Goal: Book appointment/travel/reservation

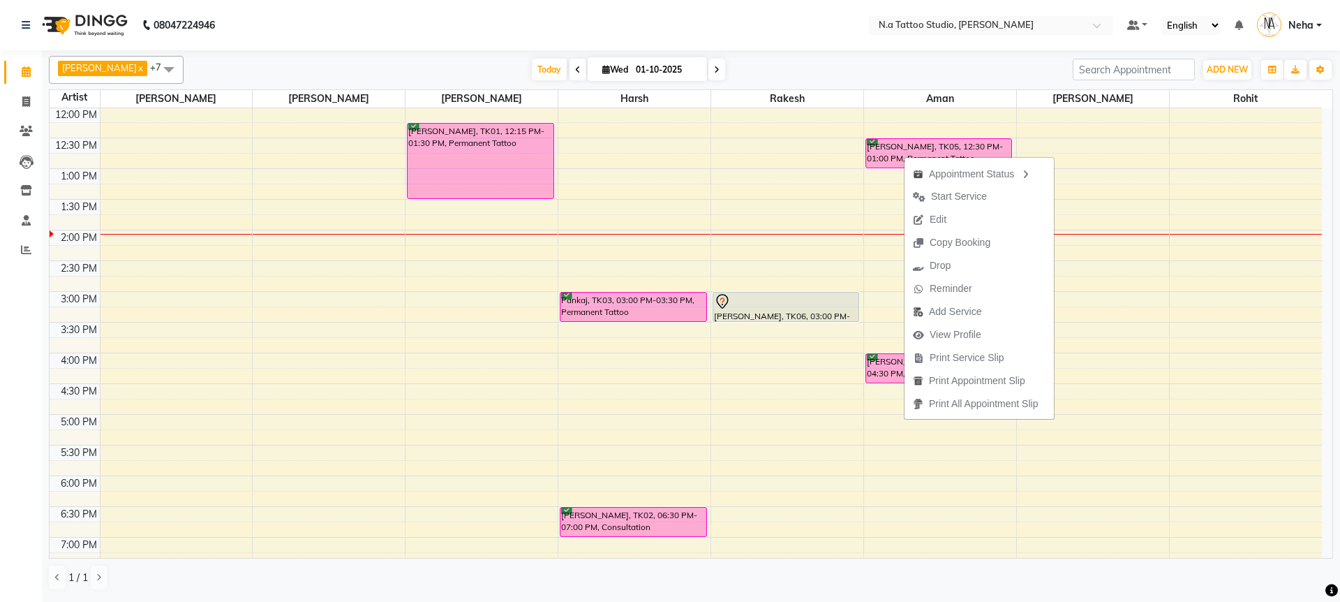
click at [986, 43] on nav "08047224946 Select Location × N.a Tattoo Studio, [PERSON_NAME] Default Panel My…" at bounding box center [670, 25] width 1340 height 50
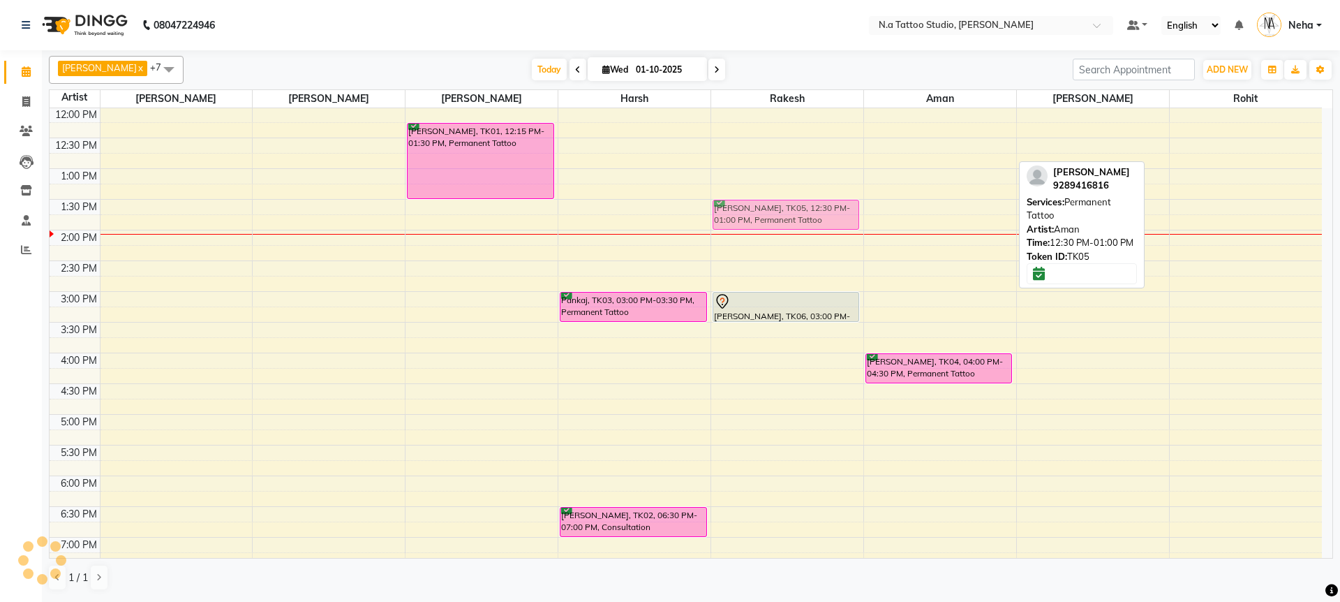
drag, startPoint x: 913, startPoint y: 152, endPoint x: 784, endPoint y: 211, distance: 141.8
click at [784, 211] on tr "[PERSON_NAME], TK01, 12:15 PM-01:30 PM, Permanent Tattoo Pankaj, TK03, 03:00 PM…" at bounding box center [686, 322] width 1272 height 798
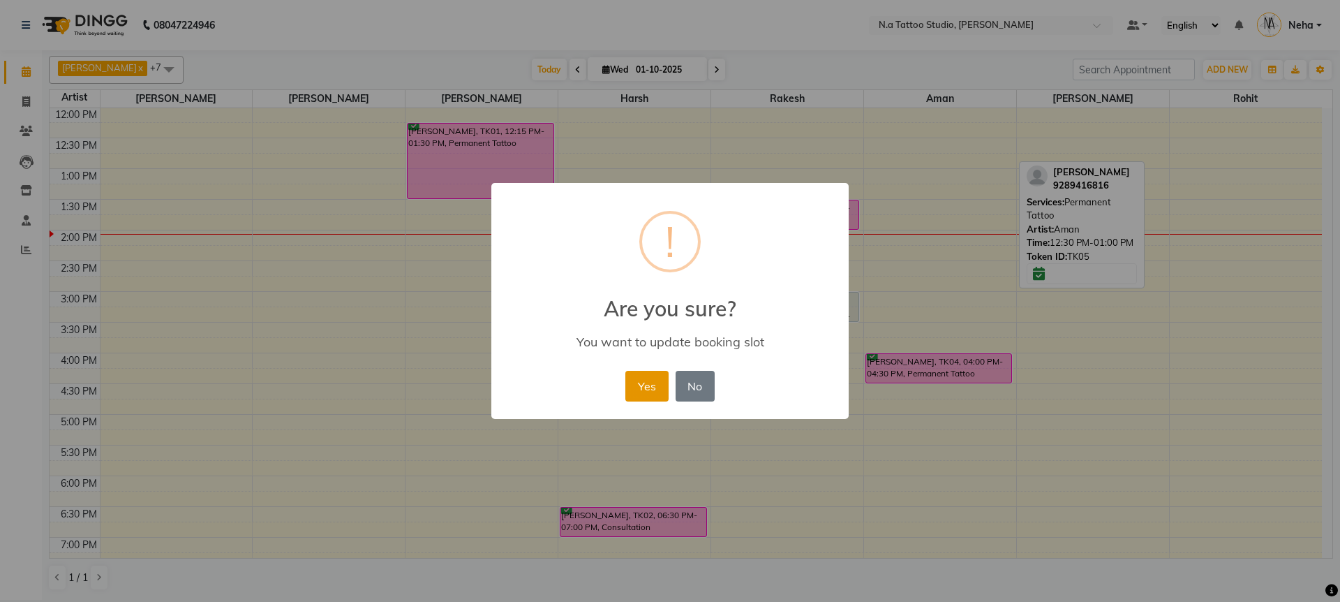
click at [640, 376] on button "Yes" at bounding box center [646, 386] width 43 height 31
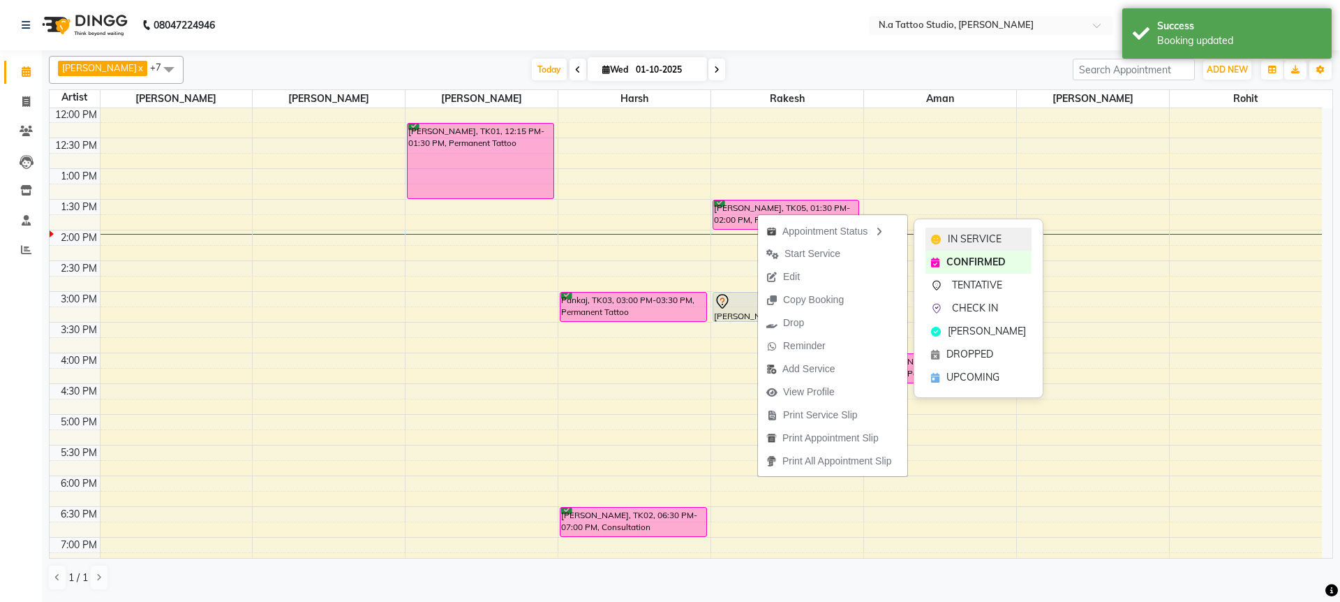
click at [956, 234] on span "IN SERVICE" at bounding box center [975, 239] width 54 height 15
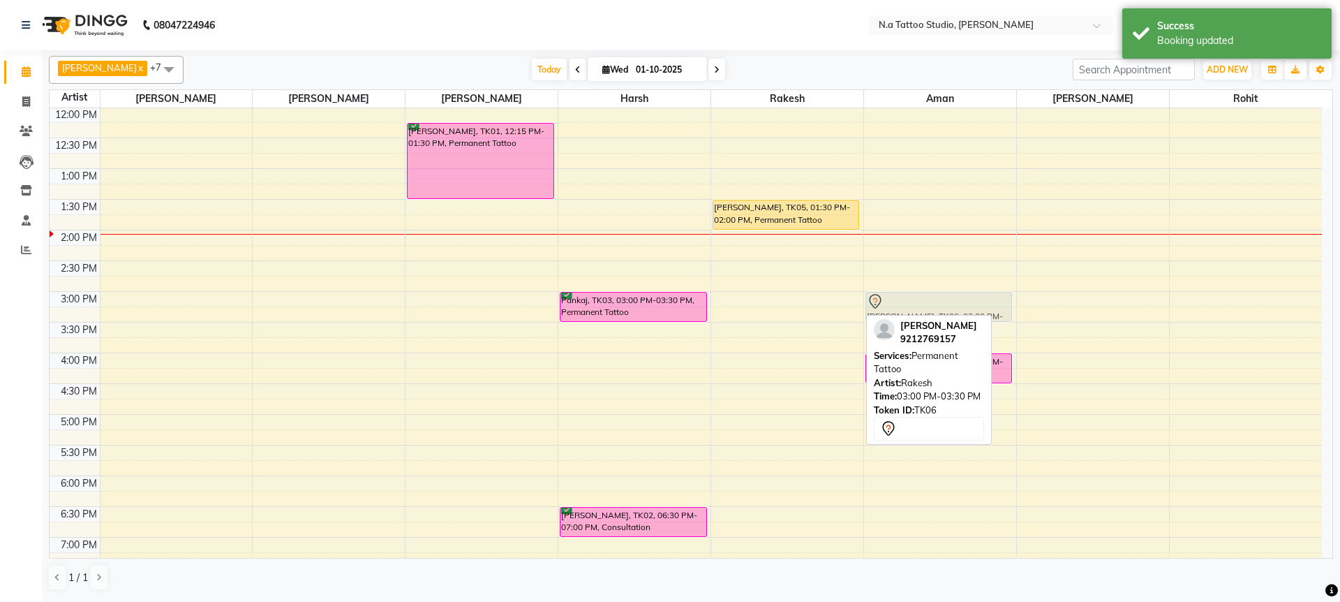
drag, startPoint x: 775, startPoint y: 305, endPoint x: 900, endPoint y: 304, distance: 124.9
click at [900, 304] on tr "[PERSON_NAME], TK01, 12:15 PM-01:30 PM, Permanent Tattoo [PERSON_NAME], TK03, 0…" at bounding box center [686, 322] width 1272 height 798
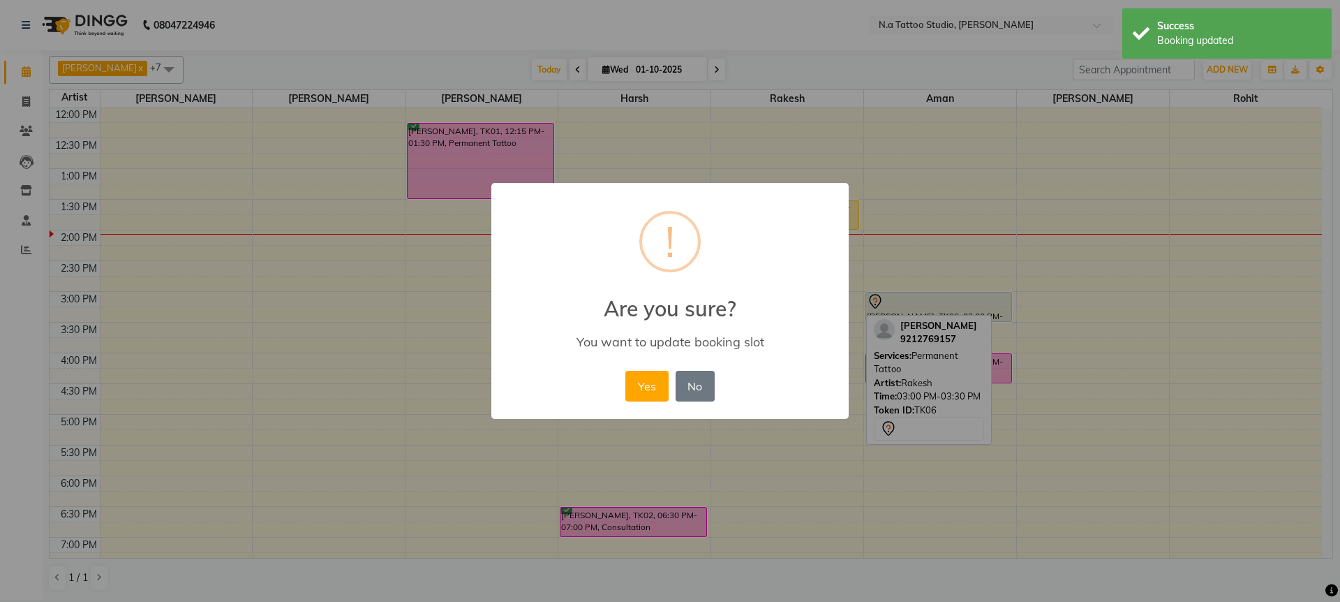
drag, startPoint x: 643, startPoint y: 385, endPoint x: 741, endPoint y: 251, distance: 165.7
click at [644, 383] on button "Yes" at bounding box center [646, 386] width 43 height 31
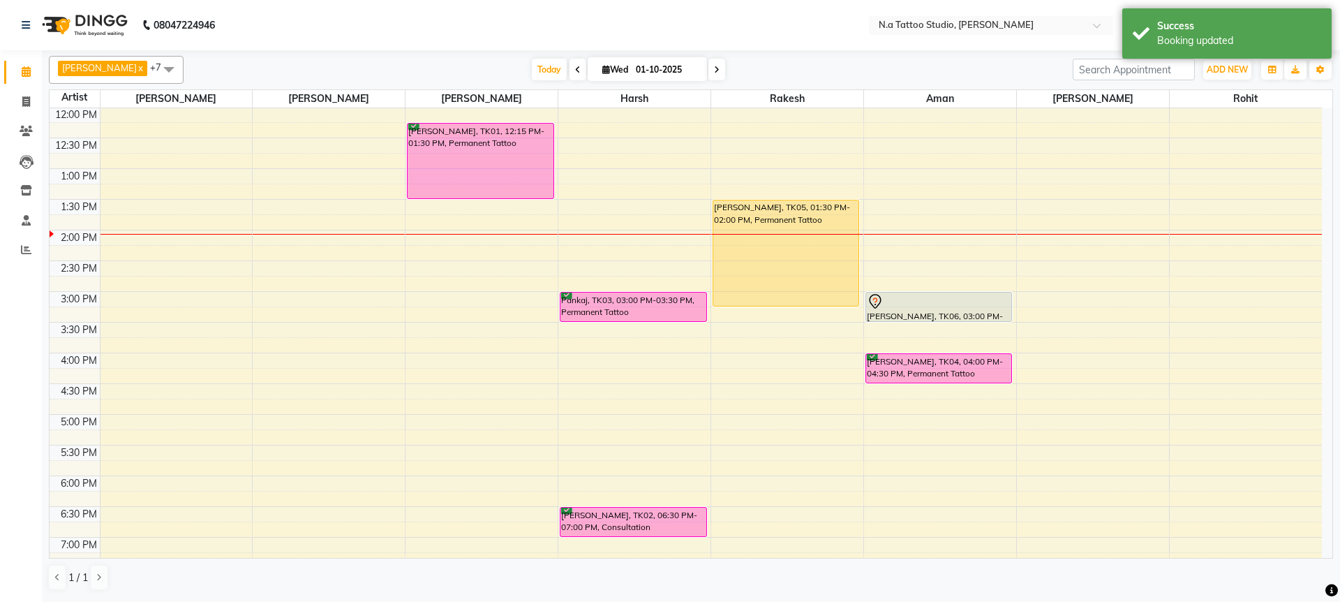
drag, startPoint x: 759, startPoint y: 230, endPoint x: 751, endPoint y: 297, distance: 67.5
click at [751, 297] on div "[PERSON_NAME], TK05, 01:30 PM-02:00 PM, Permanent Tattoo [PERSON_NAME], TK05, 0…" at bounding box center [787, 322] width 152 height 798
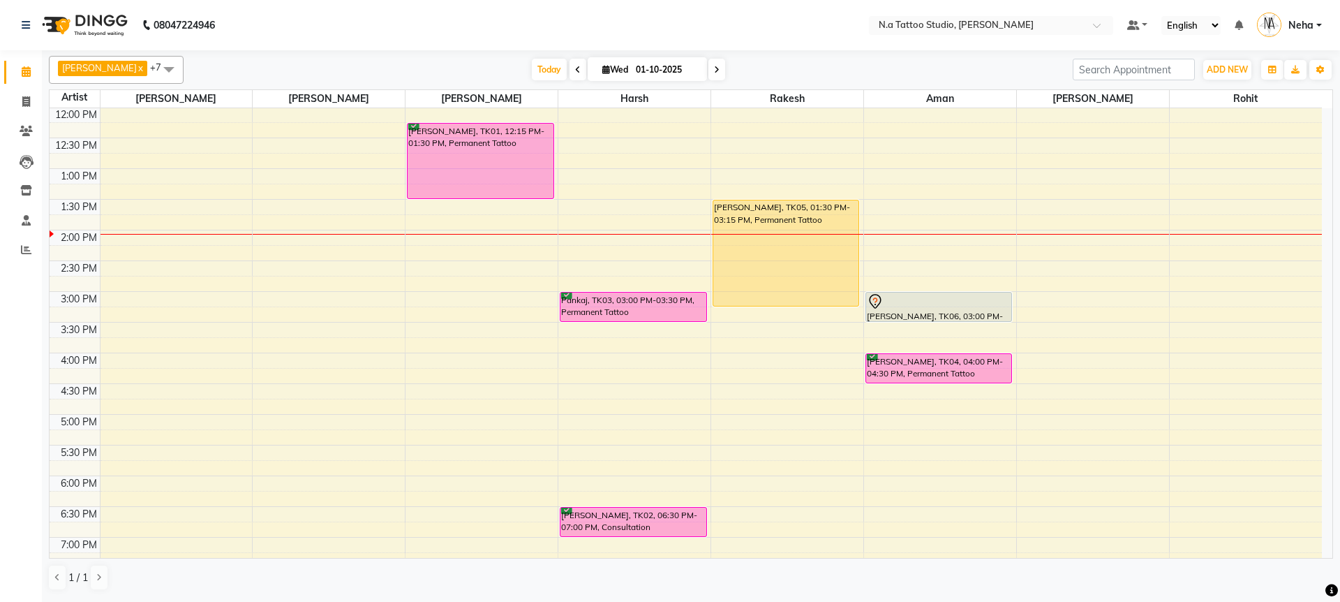
click at [635, 72] on input "01-10-2025" at bounding box center [667, 69] width 70 height 21
select select "10"
select select "2025"
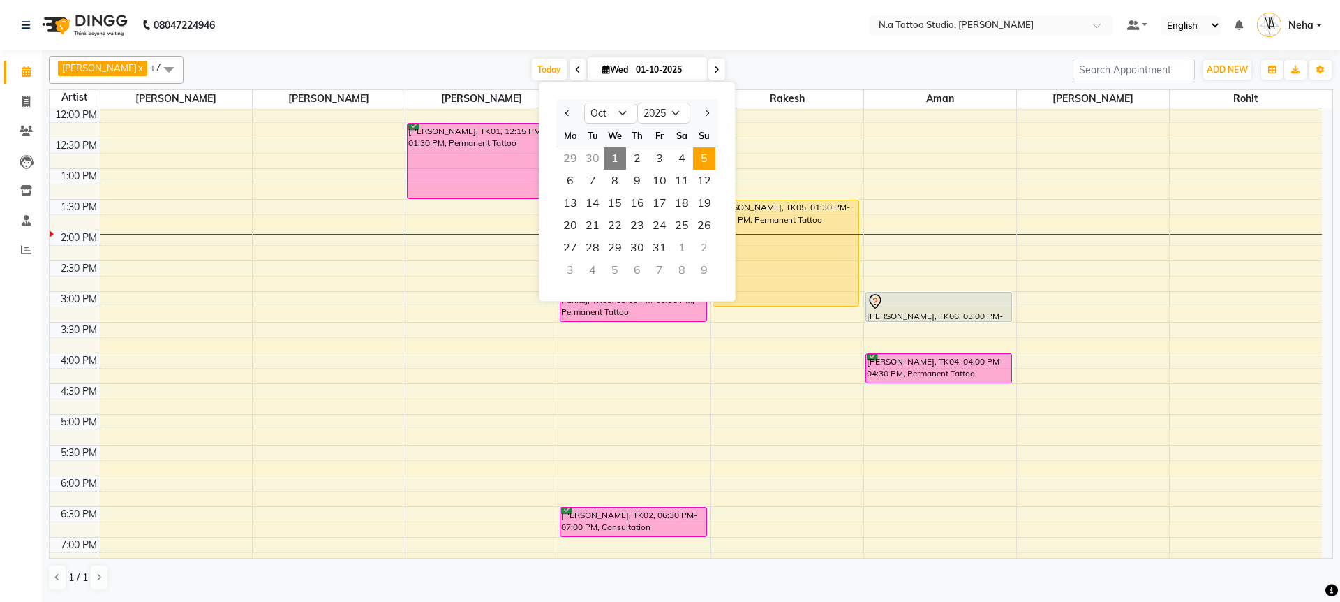
click at [705, 154] on span "5" at bounding box center [704, 158] width 22 height 22
type input "05-10-2025"
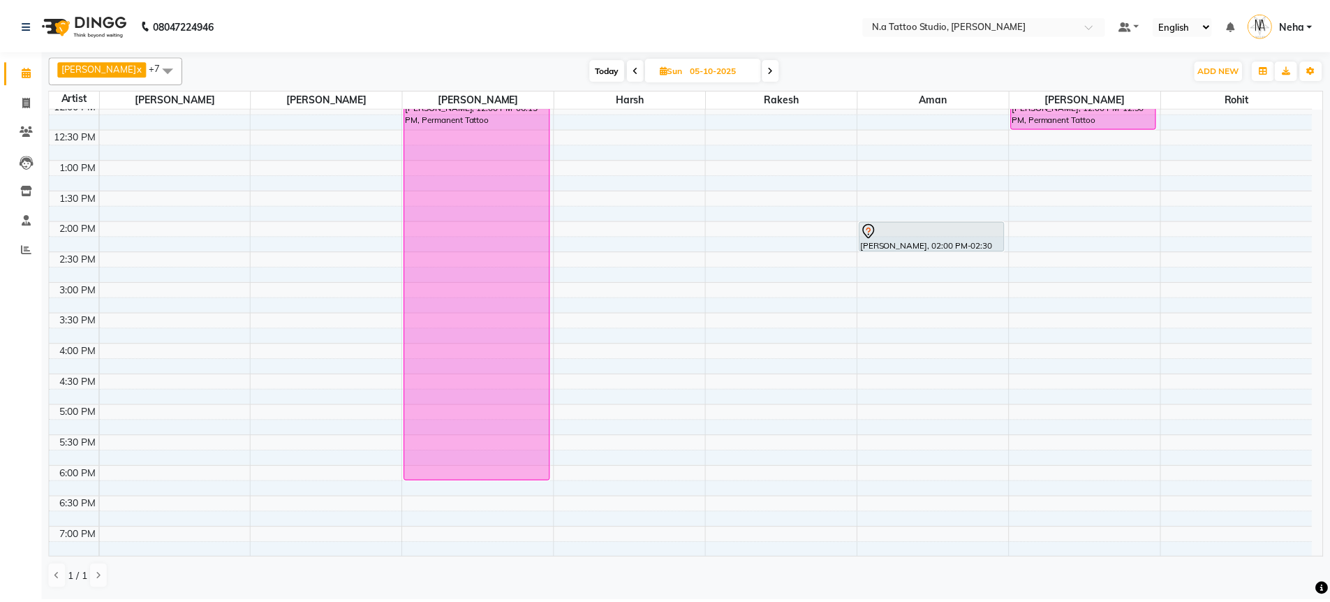
scroll to position [72, 0]
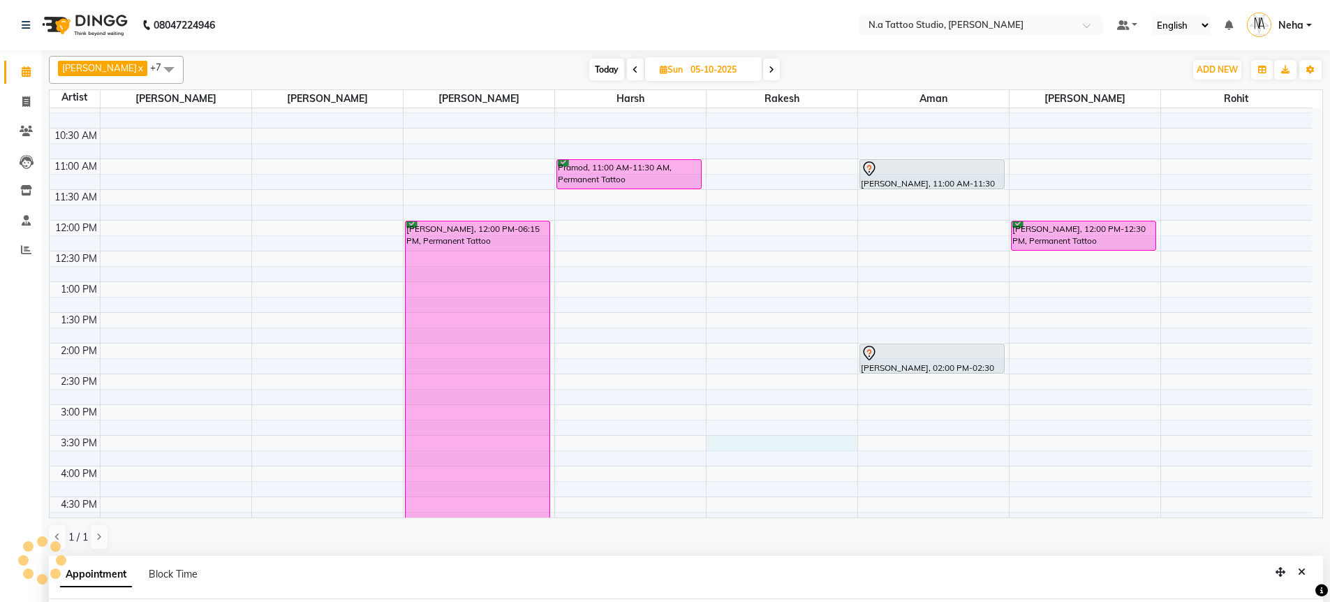
select select "59453"
select select "tentative"
select select "930"
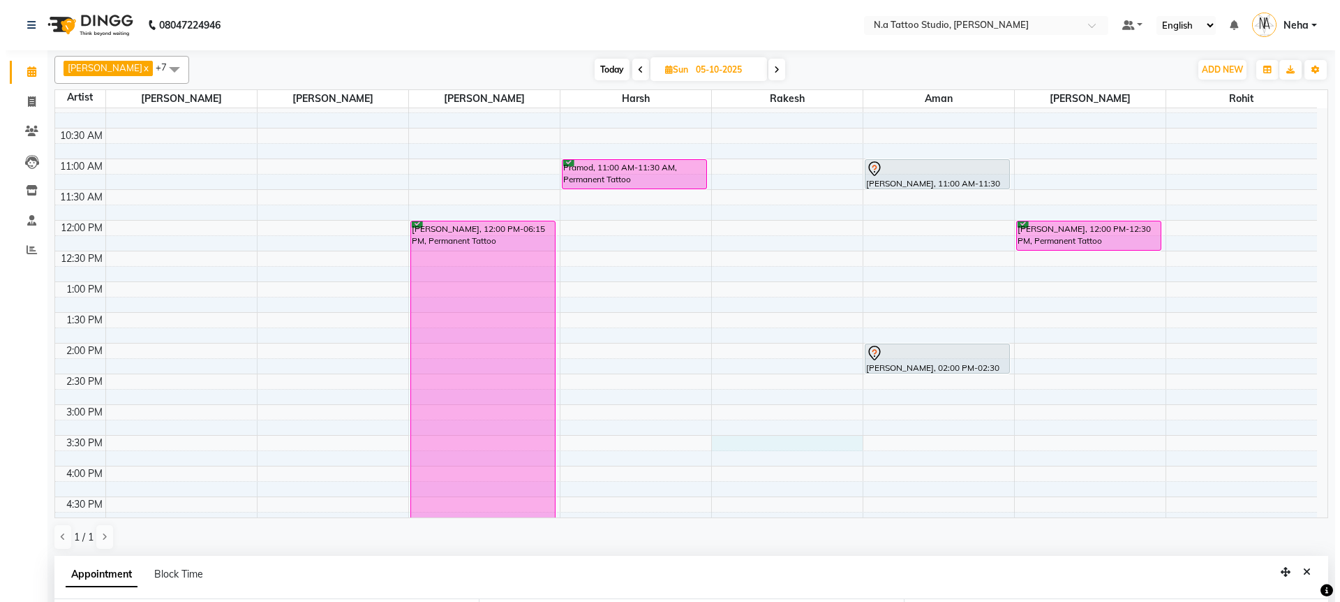
scroll to position [272, 0]
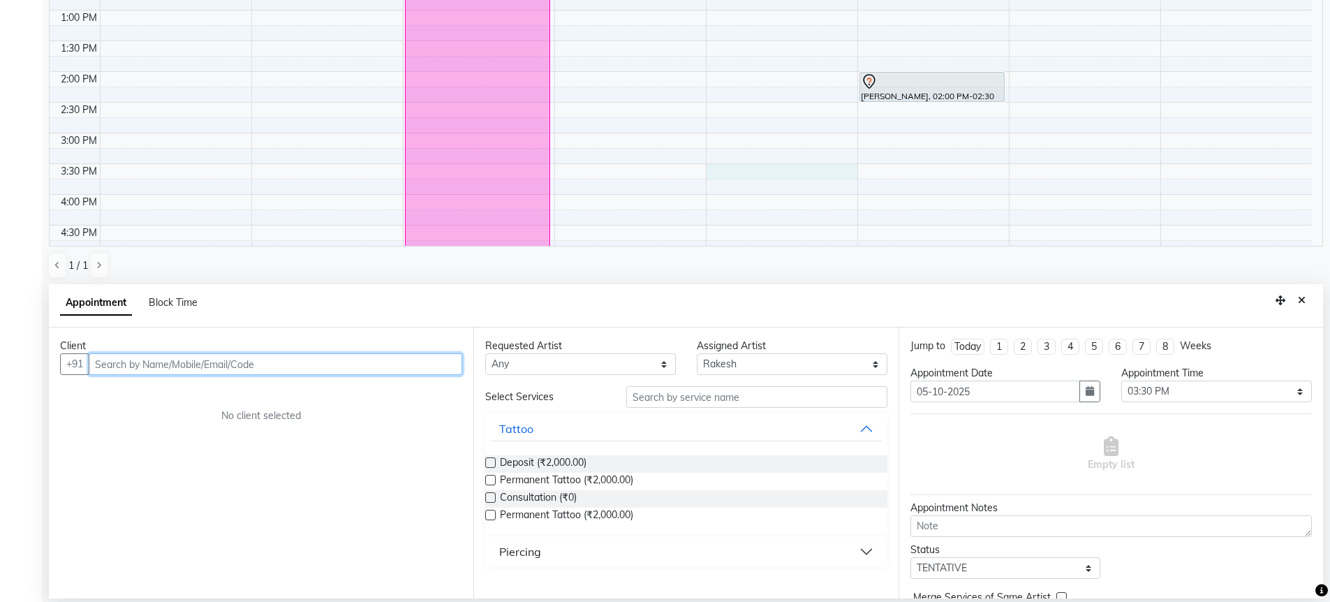
paste input "70 11 812 765"
click at [146, 368] on input "70 11 812 765" at bounding box center [246, 364] width 315 height 22
click at [127, 366] on input "70 11 812765" at bounding box center [246, 364] width 315 height 22
type input "7011812765"
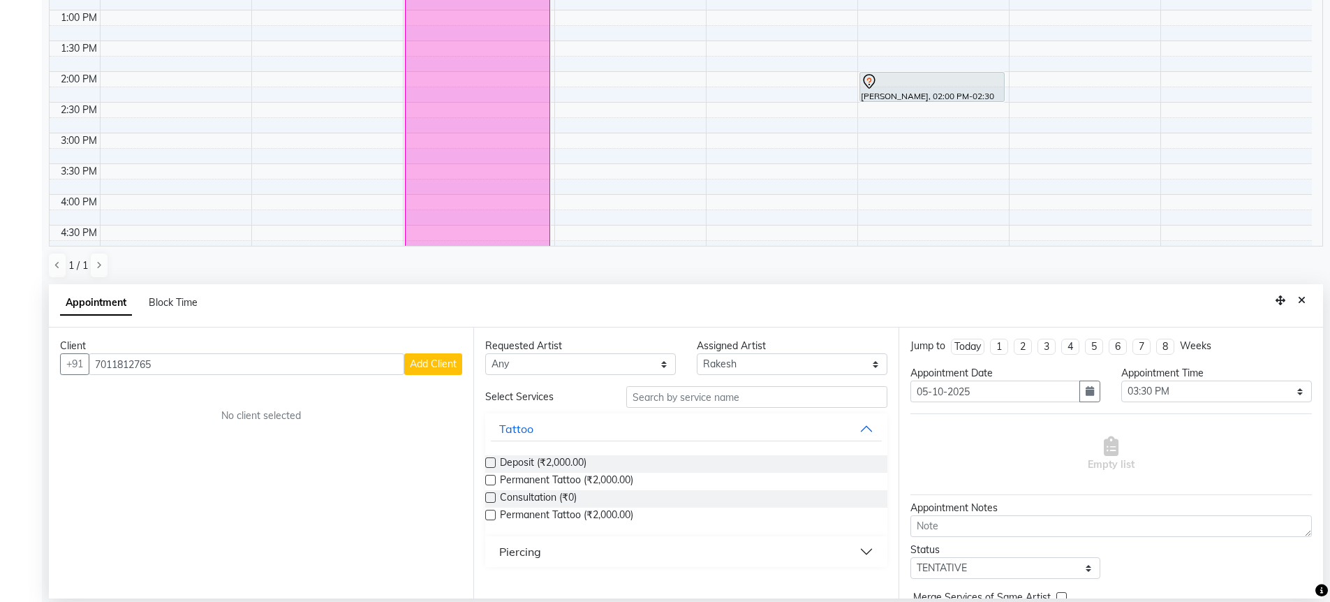
click at [452, 360] on span "Add Client" at bounding box center [433, 363] width 47 height 13
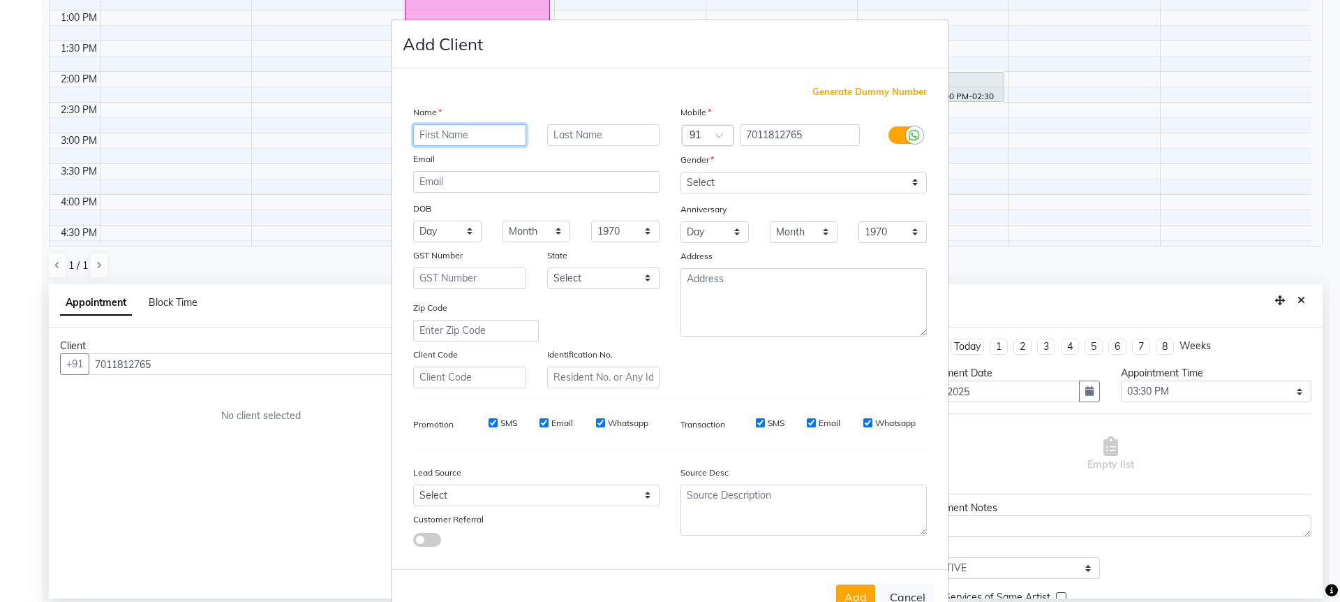
paste input "[PERSON_NAME]"
click at [468, 136] on input "[PERSON_NAME]" at bounding box center [469, 135] width 113 height 22
type input "[PERSON_NAME]"
click at [591, 144] on input "text" at bounding box center [603, 135] width 113 height 22
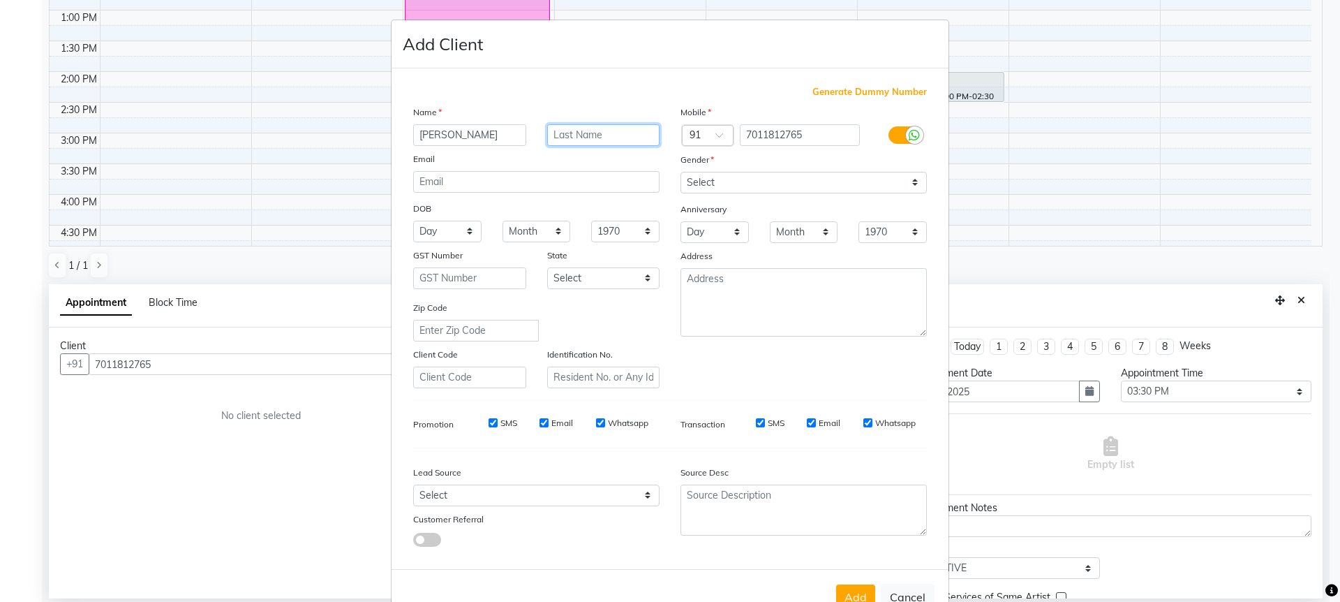
paste input "[PERSON_NAME]"
type input "[PERSON_NAME]"
click at [771, 189] on select "Select [DEMOGRAPHIC_DATA] [DEMOGRAPHIC_DATA] Other Prefer Not To Say" at bounding box center [804, 183] width 246 height 22
select select "[DEMOGRAPHIC_DATA]"
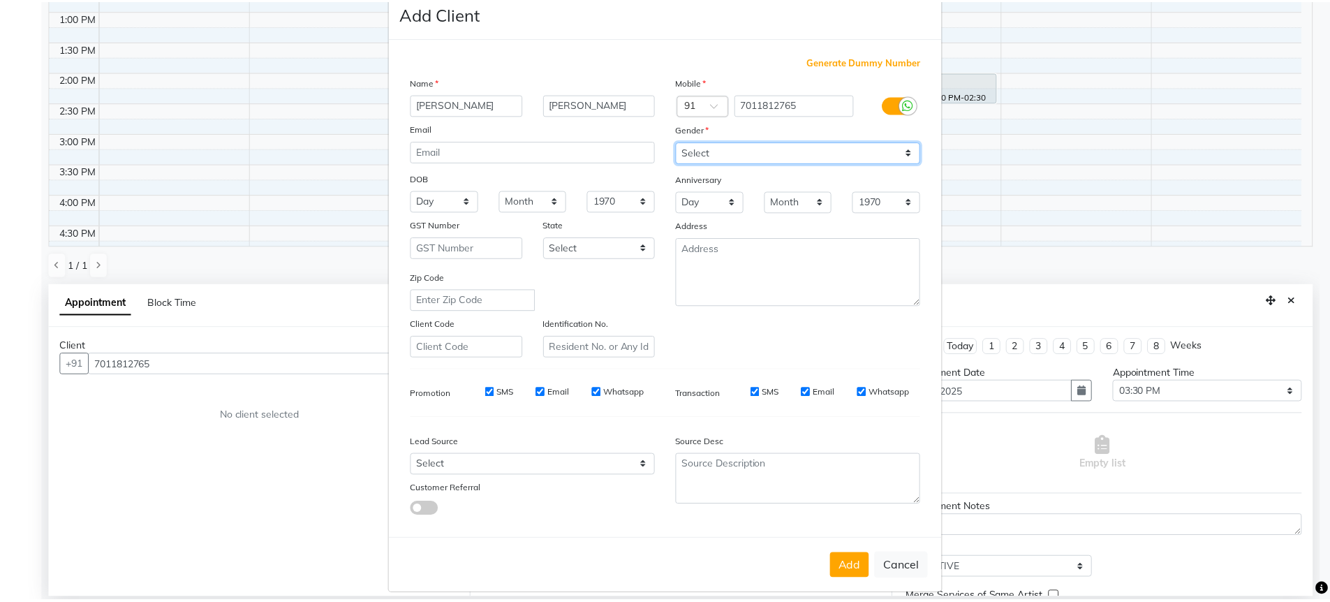
scroll to position [43, 0]
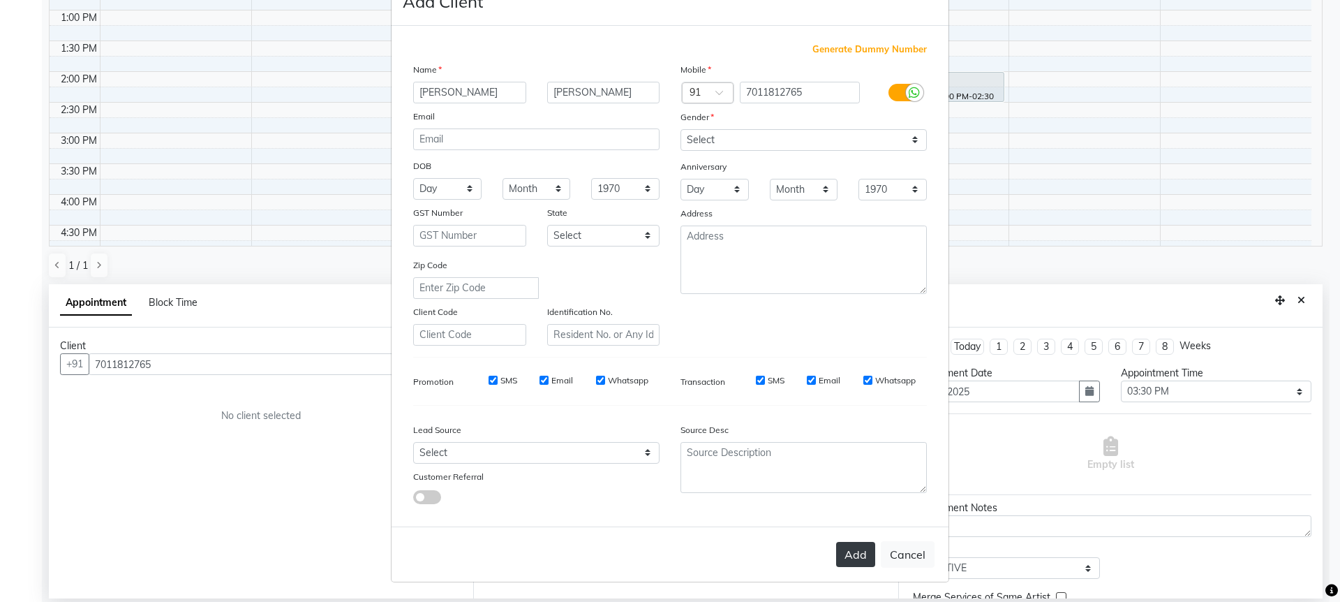
click at [849, 552] on button "Add" at bounding box center [855, 554] width 39 height 25
type input "70******65"
select select
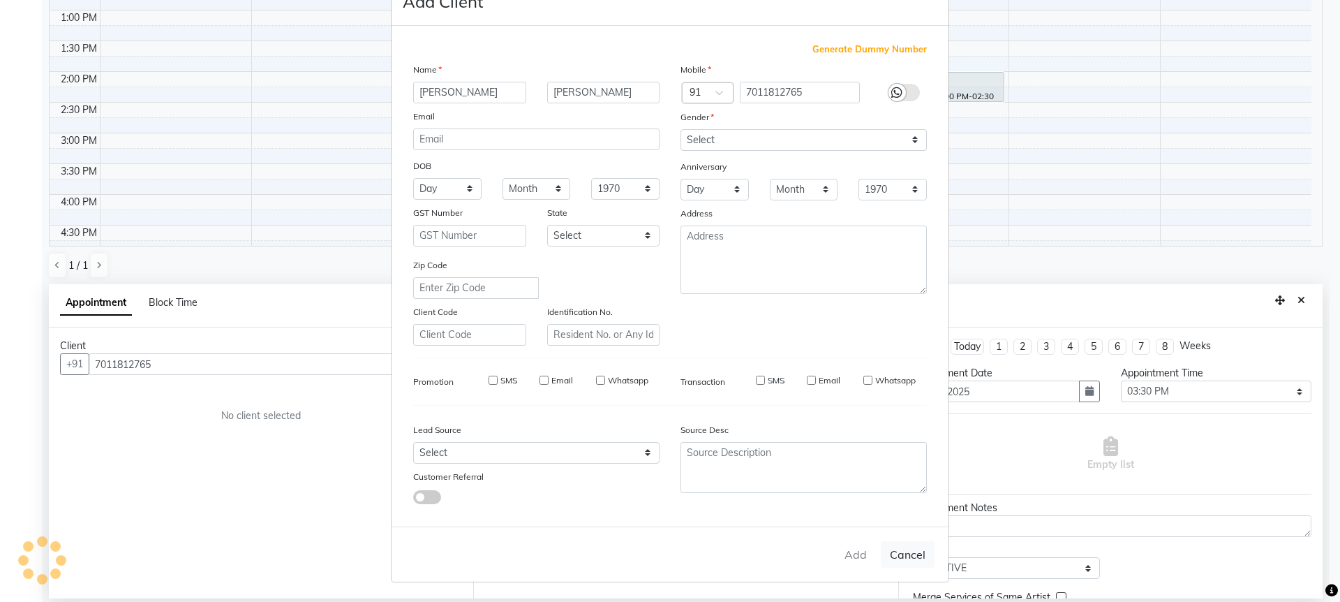
select select
checkbox input "false"
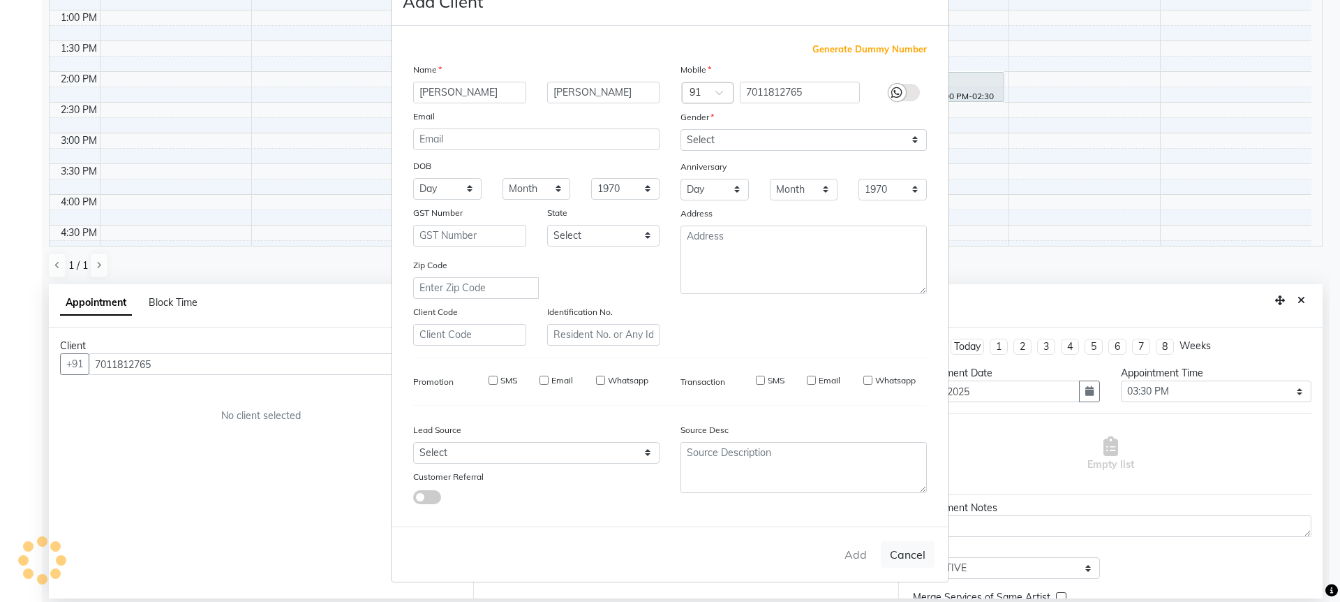
checkbox input "false"
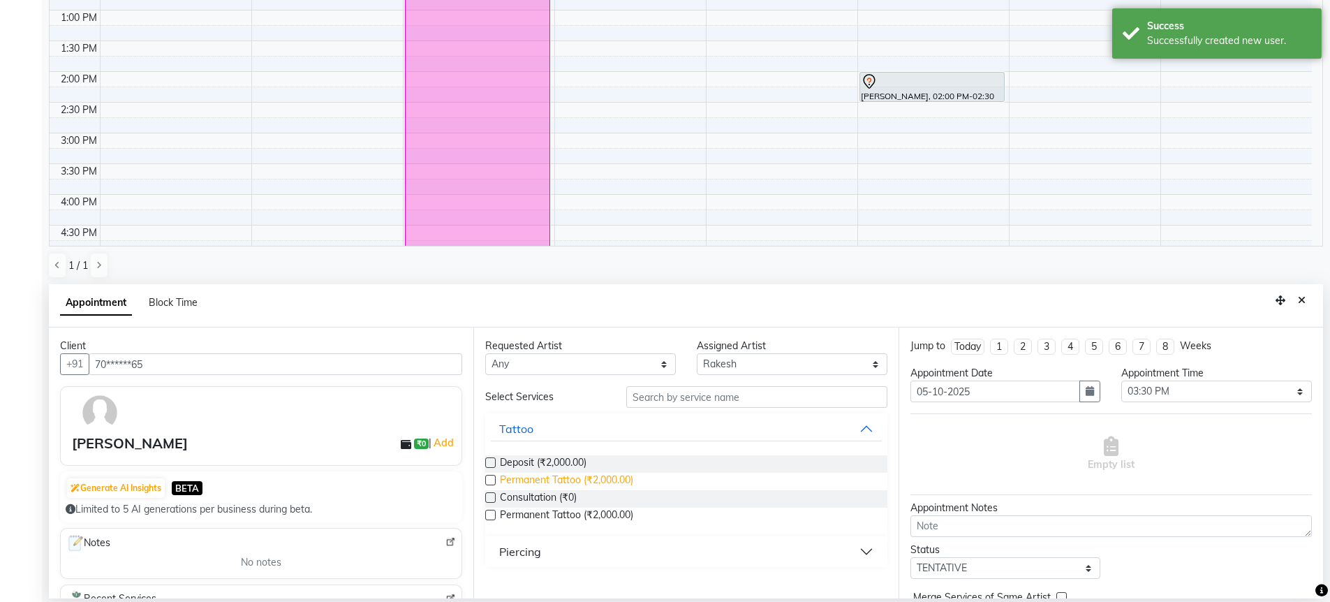
click at [586, 474] on span "Permanent Tattoo (₹2,000.00)" at bounding box center [566, 481] width 133 height 17
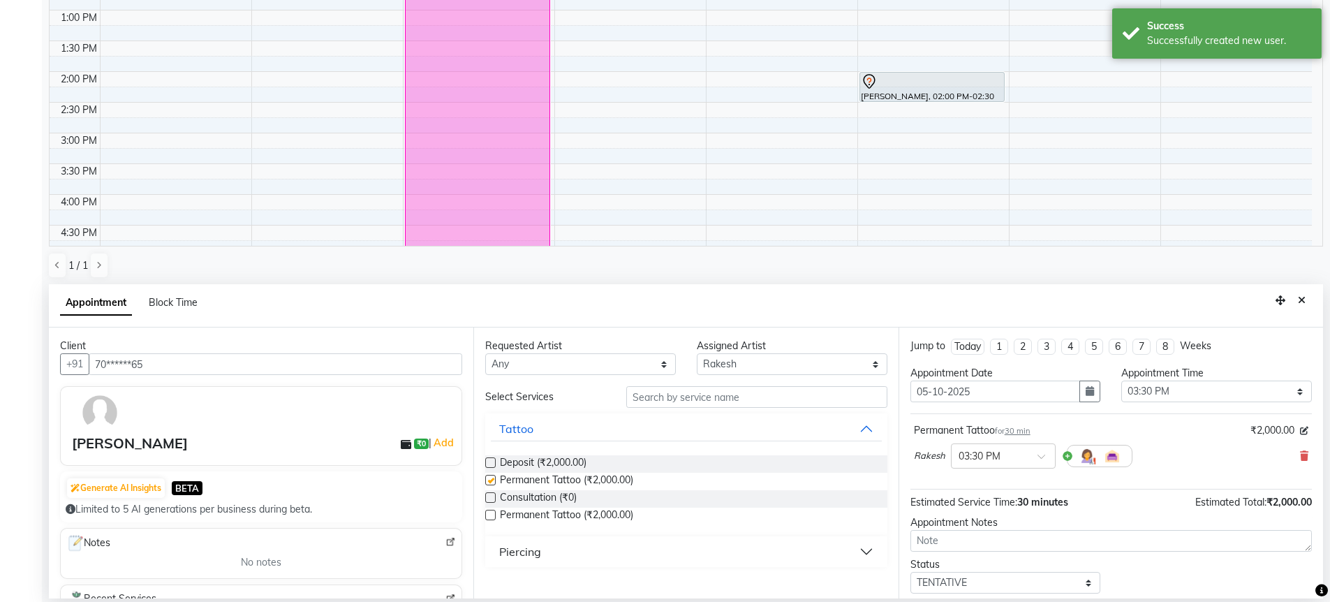
checkbox input "false"
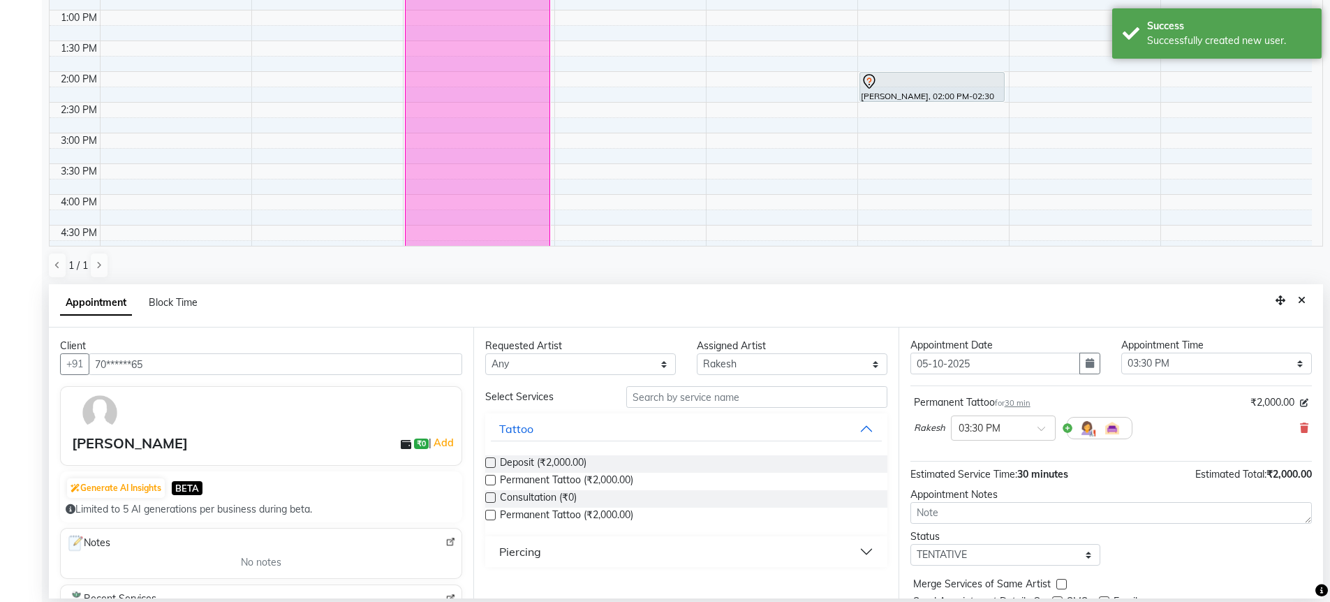
scroll to position [83, 0]
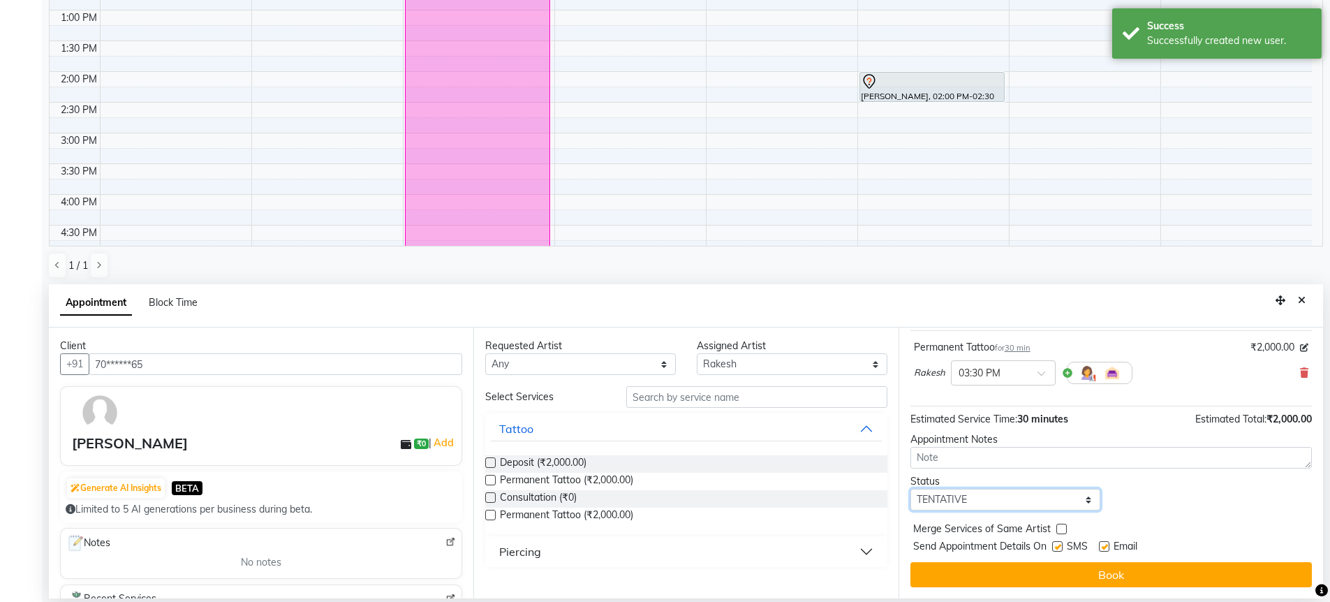
click at [951, 498] on select "Select TENTATIVE CONFIRM UPCOMING" at bounding box center [1005, 500] width 191 height 22
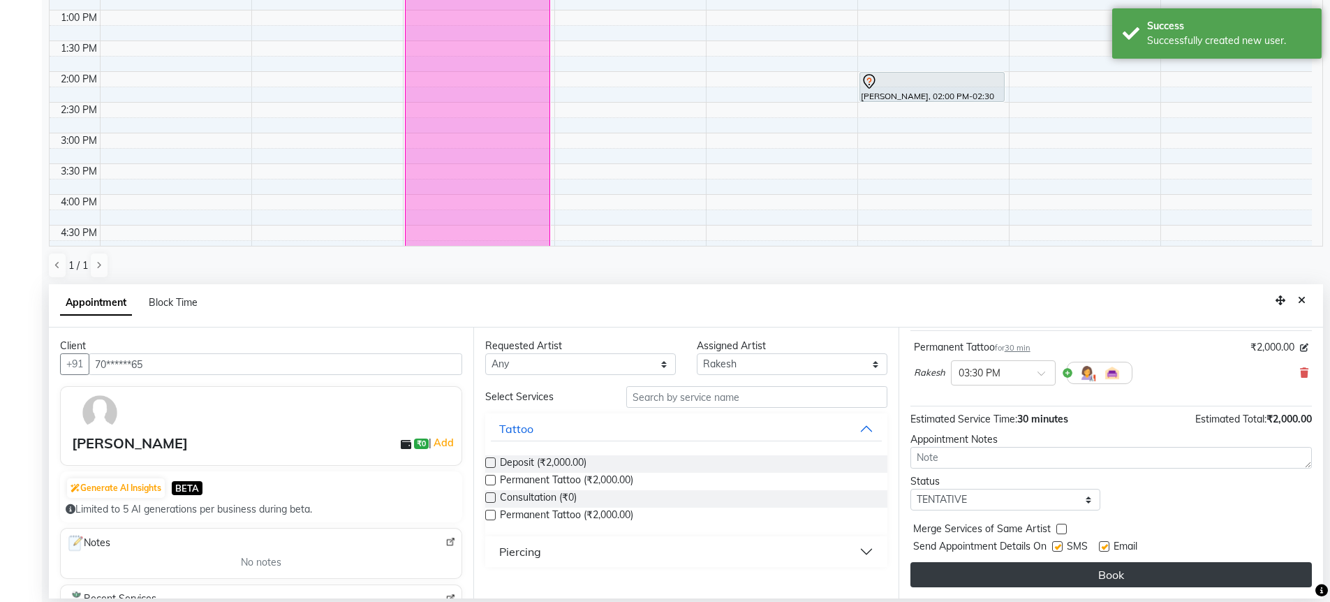
click at [1106, 574] on button "Book" at bounding box center [1110, 574] width 401 height 25
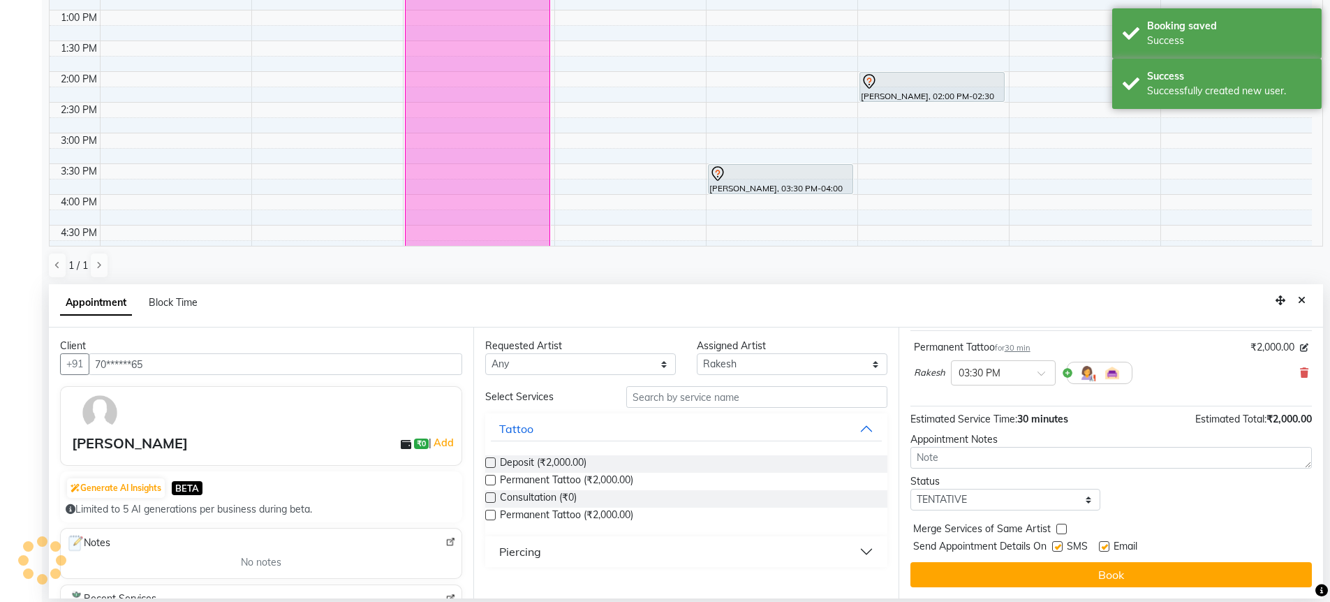
scroll to position [0, 0]
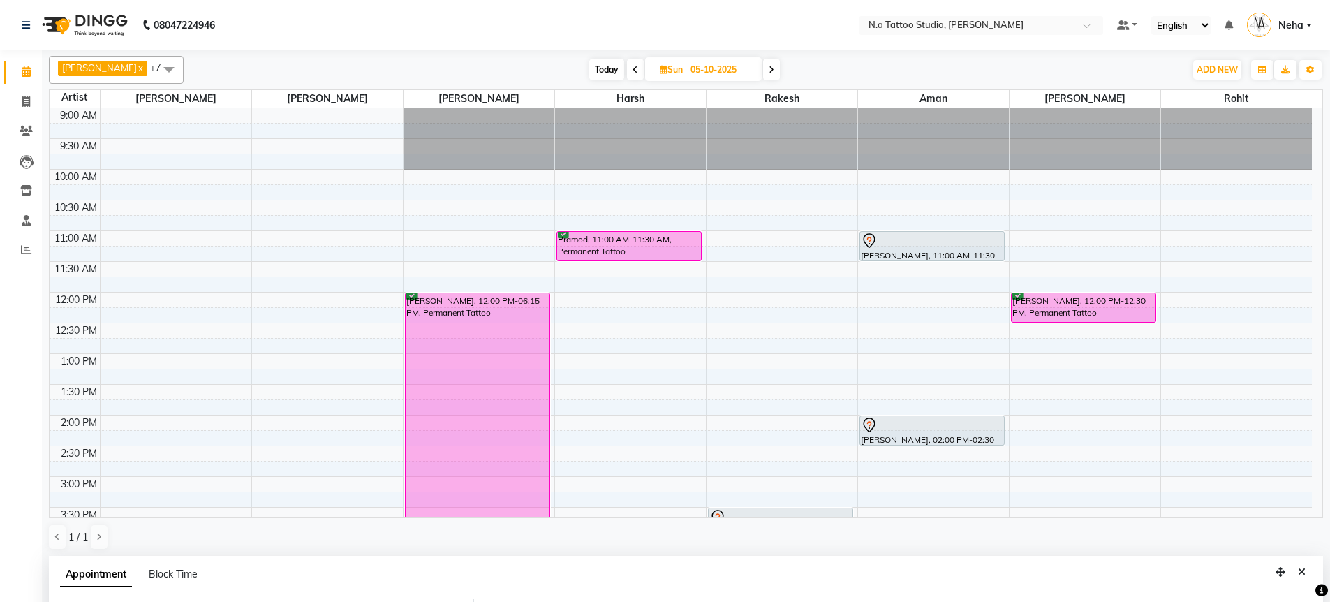
click at [605, 66] on span "Today" at bounding box center [606, 70] width 35 height 22
type input "01-10-2025"
select select "930"
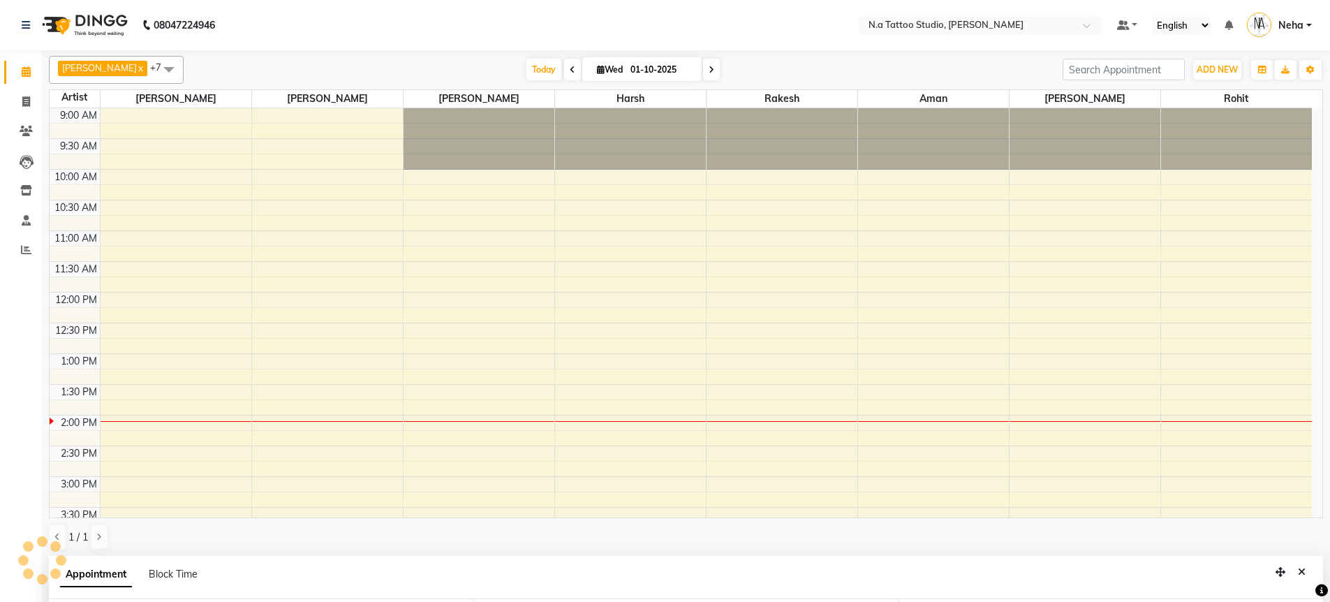
scroll to position [308, 0]
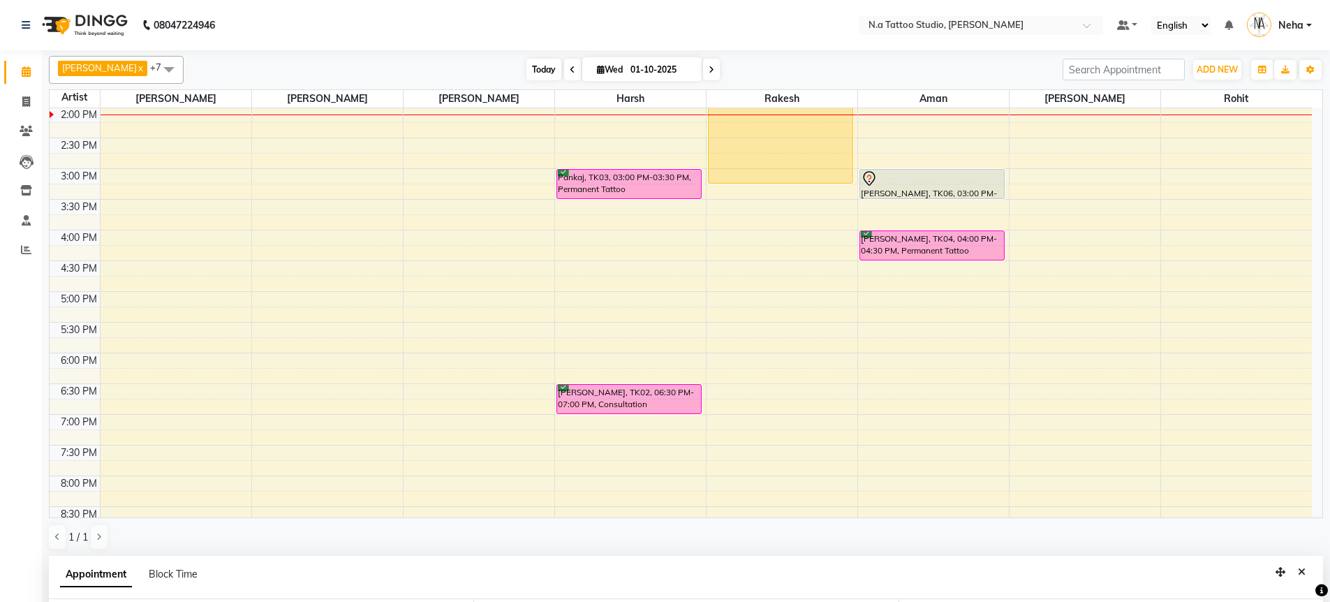
click at [526, 69] on span "Today" at bounding box center [543, 70] width 35 height 22
